Goal: Information Seeking & Learning: Learn about a topic

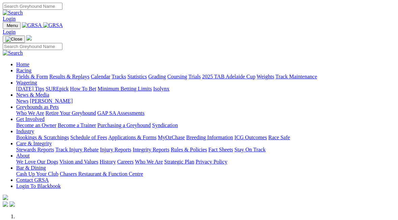
click at [24, 74] on link "Fields & Form" at bounding box center [32, 77] width 32 height 6
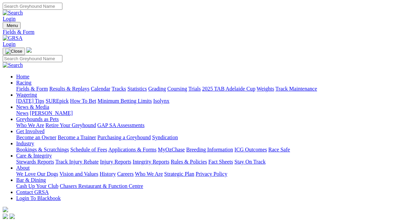
click at [110, 86] on link "Calendar" at bounding box center [101, 89] width 20 height 6
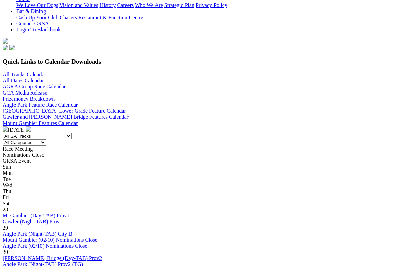
scroll to position [169, 0]
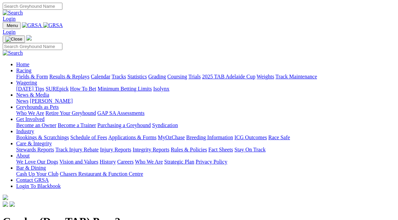
click at [31, 67] on link "Racing" at bounding box center [23, 70] width 15 height 6
click at [24, 74] on link "Fields & Form" at bounding box center [32, 77] width 32 height 6
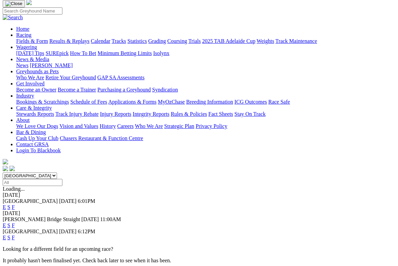
scroll to position [48, 0]
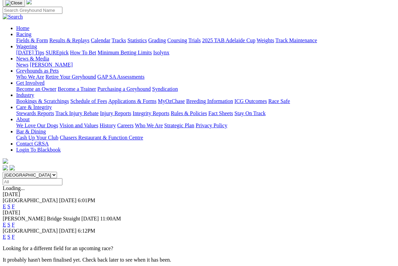
click at [57, 172] on select "[GEOGRAPHIC_DATA] [GEOGRAPHIC_DATA] [GEOGRAPHIC_DATA] [GEOGRAPHIC_DATA] [GEOGRA…" at bounding box center [30, 175] width 54 height 6
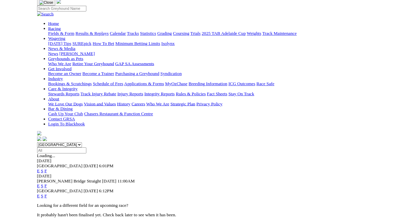
scroll to position [0, 0]
